Goal: Ask a question

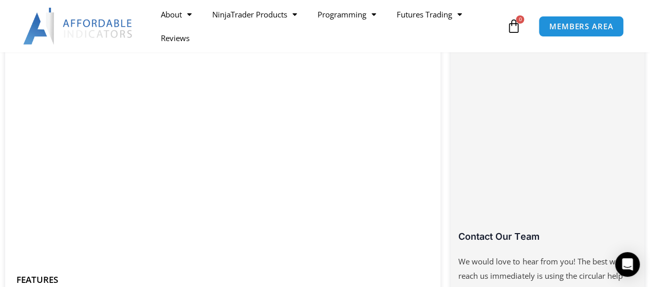
scroll to position [652, 0]
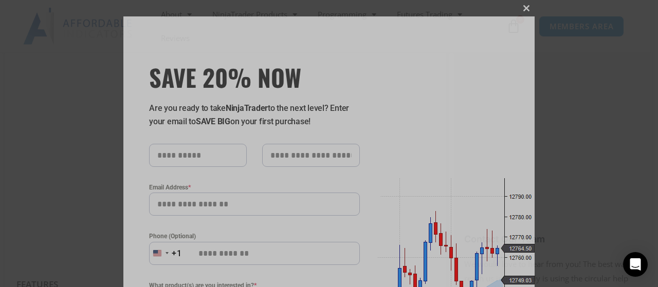
click at [522, 8] on span at bounding box center [526, 8] width 16 height 6
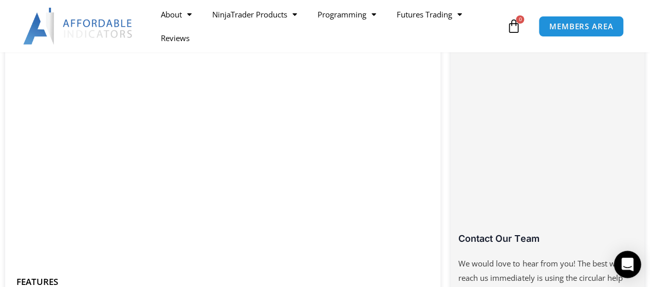
click at [631, 262] on icon "Open Intercom Messenger" at bounding box center [628, 264] width 12 height 13
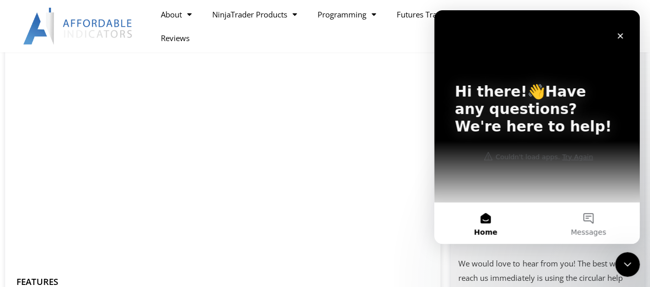
scroll to position [0, 0]
click at [565, 157] on div "Hi there!👋Have any questions? We're here to help!" at bounding box center [537, 111] width 185 height 203
click at [584, 224] on button "Messages" at bounding box center [588, 223] width 103 height 41
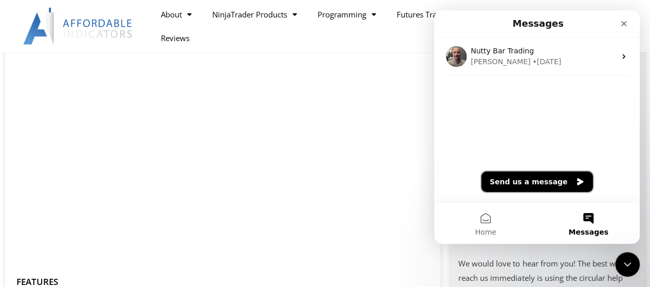
click at [561, 184] on button "Send us a message" at bounding box center [538, 182] width 112 height 21
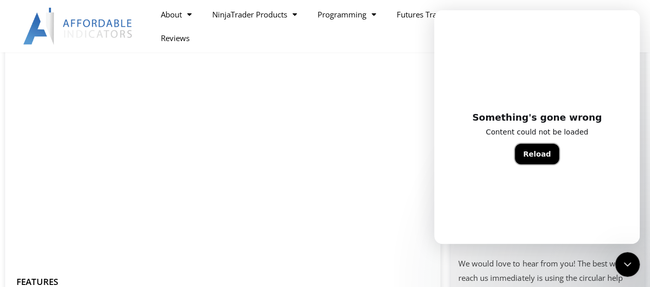
click at [536, 160] on button "Reload" at bounding box center [537, 154] width 44 height 21
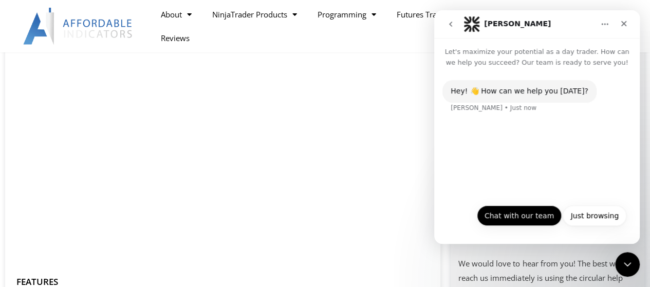
click at [522, 220] on button "Chat with our team" at bounding box center [519, 216] width 85 height 21
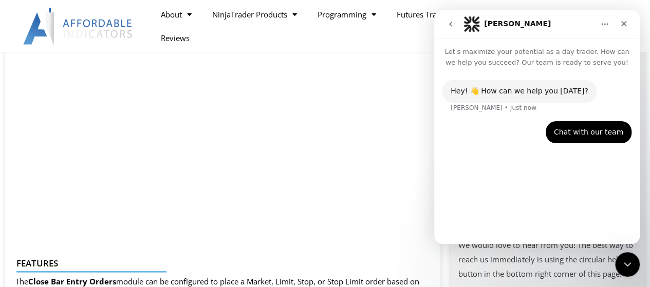
scroll to position [660, 0]
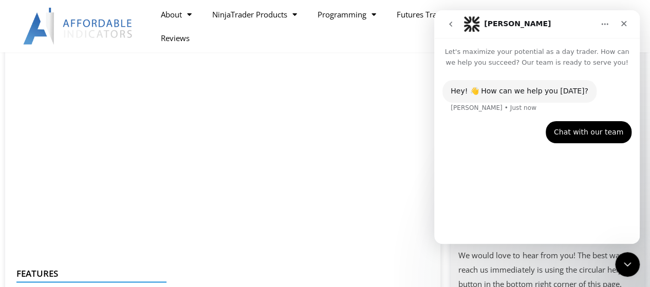
click at [597, 129] on div "Chat with our team" at bounding box center [588, 132] width 69 height 10
click at [623, 25] on icon "Close" at bounding box center [625, 24] width 6 height 6
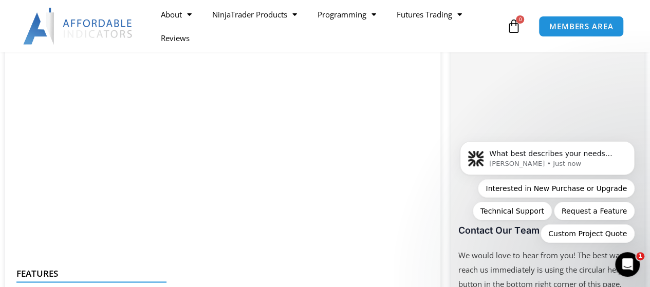
scroll to position [26, 0]
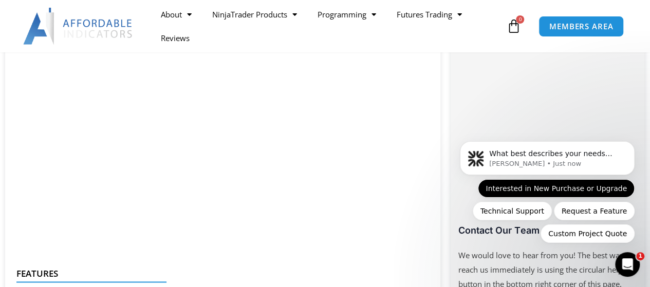
click at [540, 190] on button "Interested in New Purchase or Upgrade" at bounding box center [556, 188] width 157 height 19
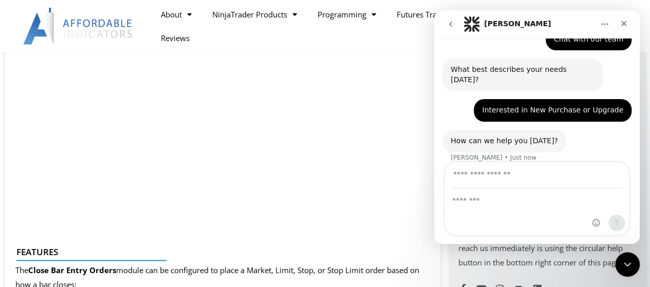
scroll to position [83, 0]
click at [477, 184] on input "Your email" at bounding box center [537, 175] width 172 height 26
type input "**********"
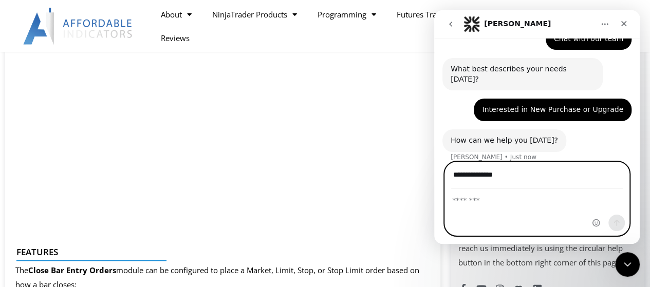
click at [482, 204] on textarea "Message…" at bounding box center [537, 197] width 184 height 17
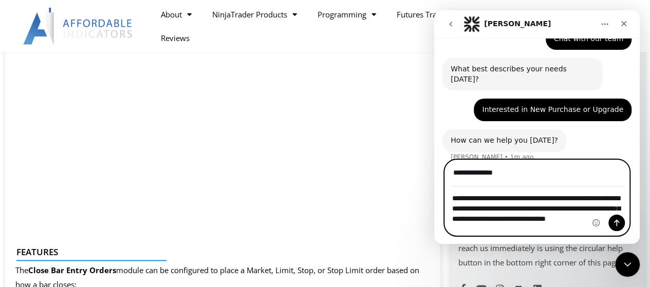
scroll to position [85, 0]
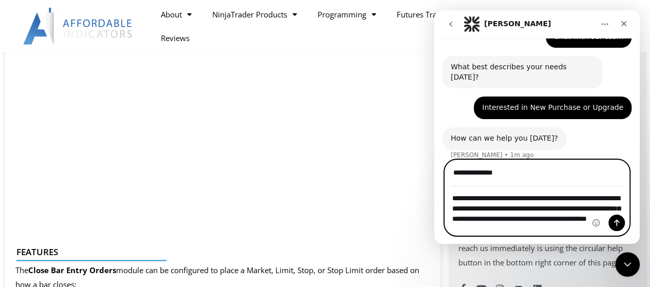
type textarea "**********"
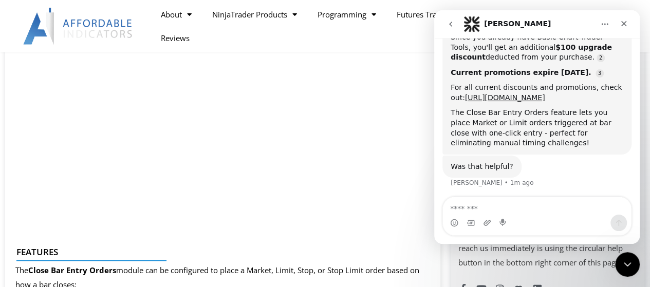
scroll to position [340, 0]
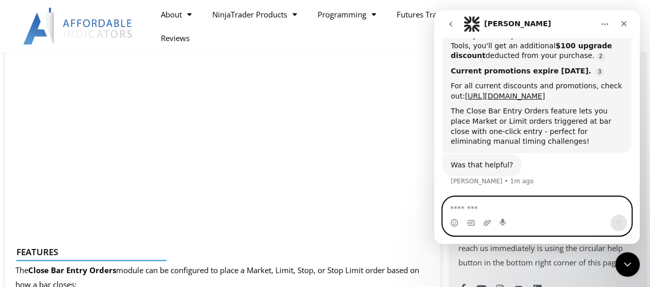
click at [537, 208] on textarea "Message…" at bounding box center [537, 205] width 188 height 17
type textarea "**********"
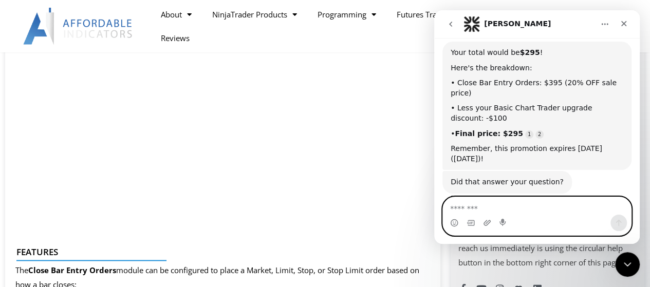
scroll to position [521, 0]
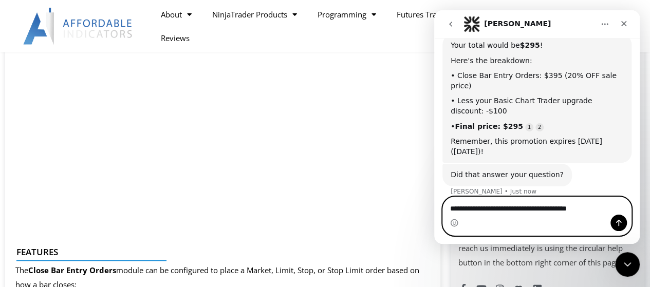
type textarea "**********"
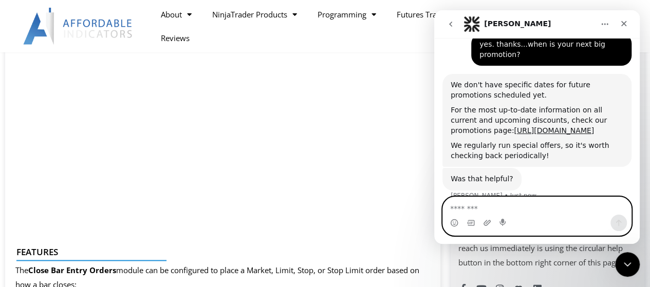
scroll to position [687, 0]
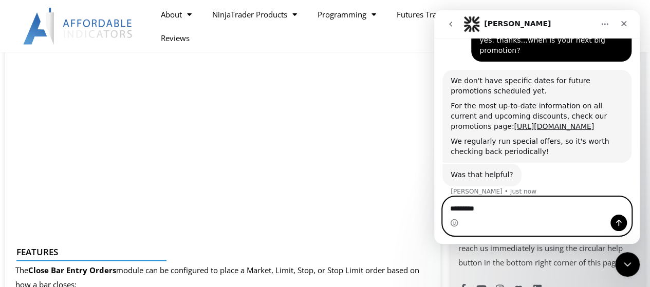
type textarea "**********"
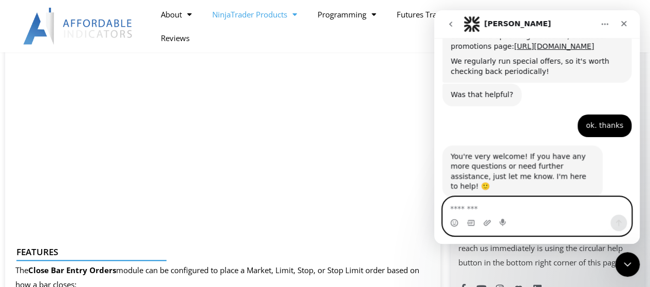
scroll to position [768, 0]
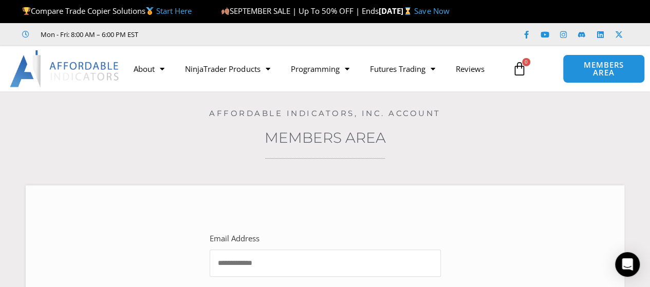
type input "**********"
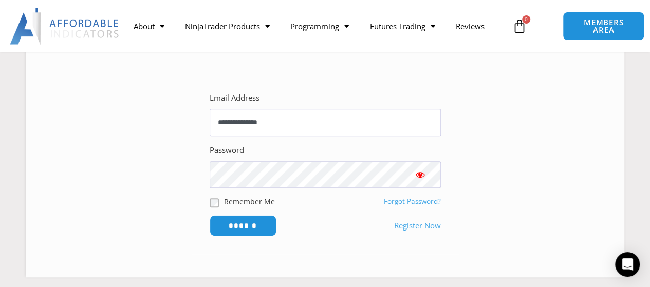
scroll to position [154, 0]
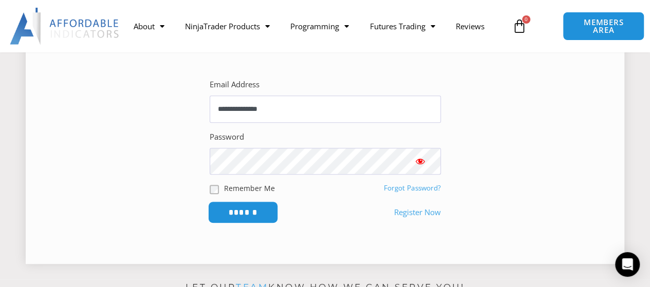
click at [260, 218] on input "******" at bounding box center [243, 213] width 70 height 22
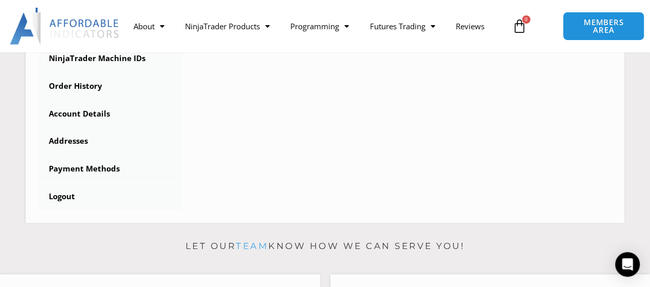
scroll to position [378, 0]
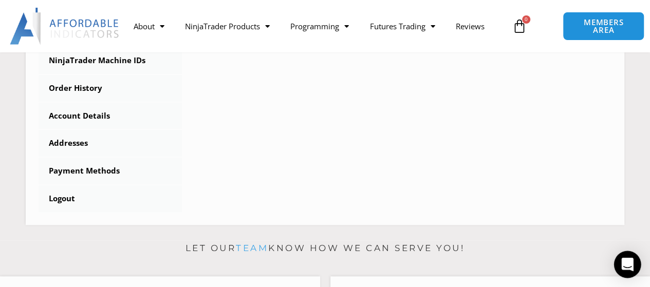
click at [623, 263] on icon "Open Intercom Messenger" at bounding box center [627, 264] width 13 height 13
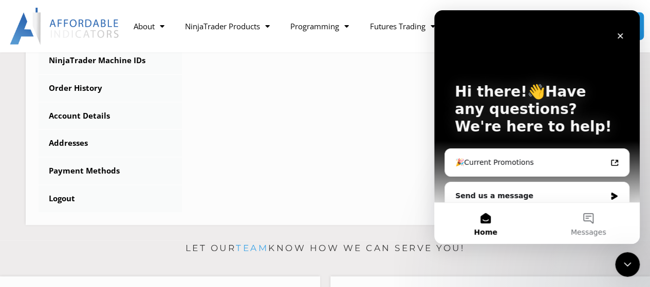
scroll to position [0, 0]
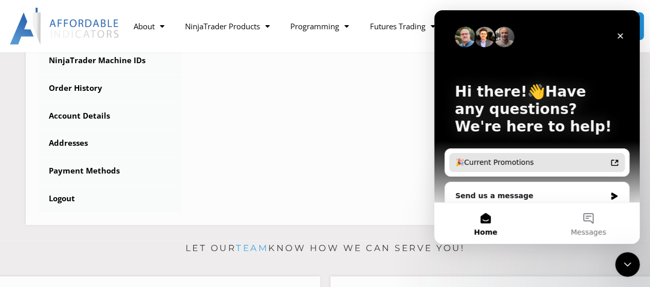
click at [519, 168] on div "🎉Current Promotions" at bounding box center [537, 162] width 176 height 19
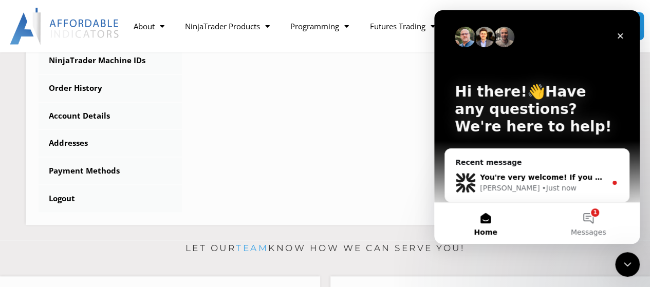
click at [508, 185] on div "Solomon • Just now" at bounding box center [543, 188] width 126 height 11
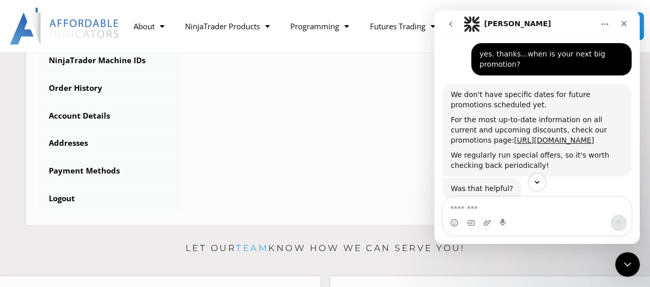
scroll to position [668, 0]
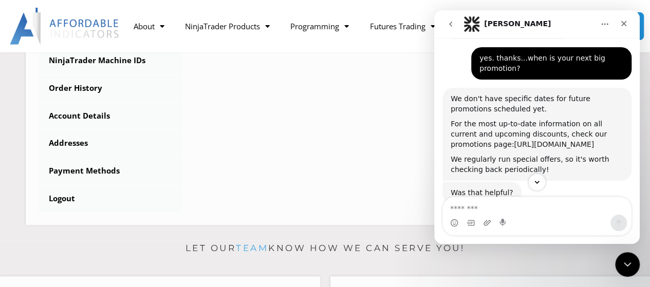
click at [515, 140] on link "https://affordableindicators.com/promotions/" at bounding box center [554, 144] width 80 height 8
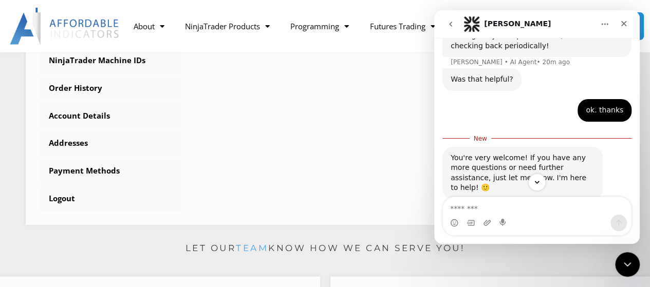
scroll to position [796, 0]
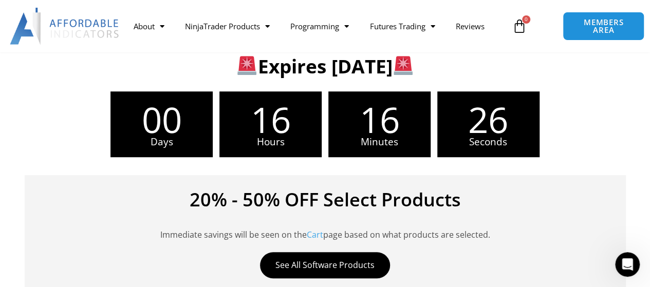
scroll to position [279, 0]
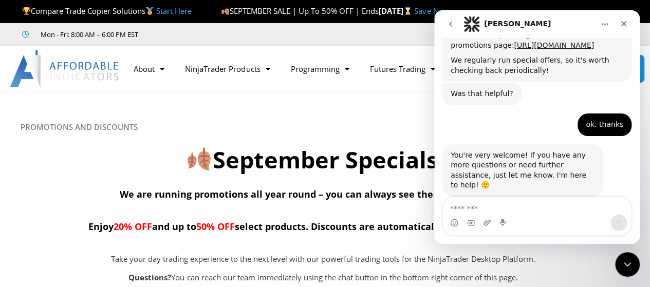
scroll to position [768, 0]
click at [180, 81] on div "About Contact Us Premium Support Team Partners NinjaTrader NinjaTrader FAQ Ninj…" at bounding box center [325, 68] width 650 height 45
